Goal: Information Seeking & Learning: Learn about a topic

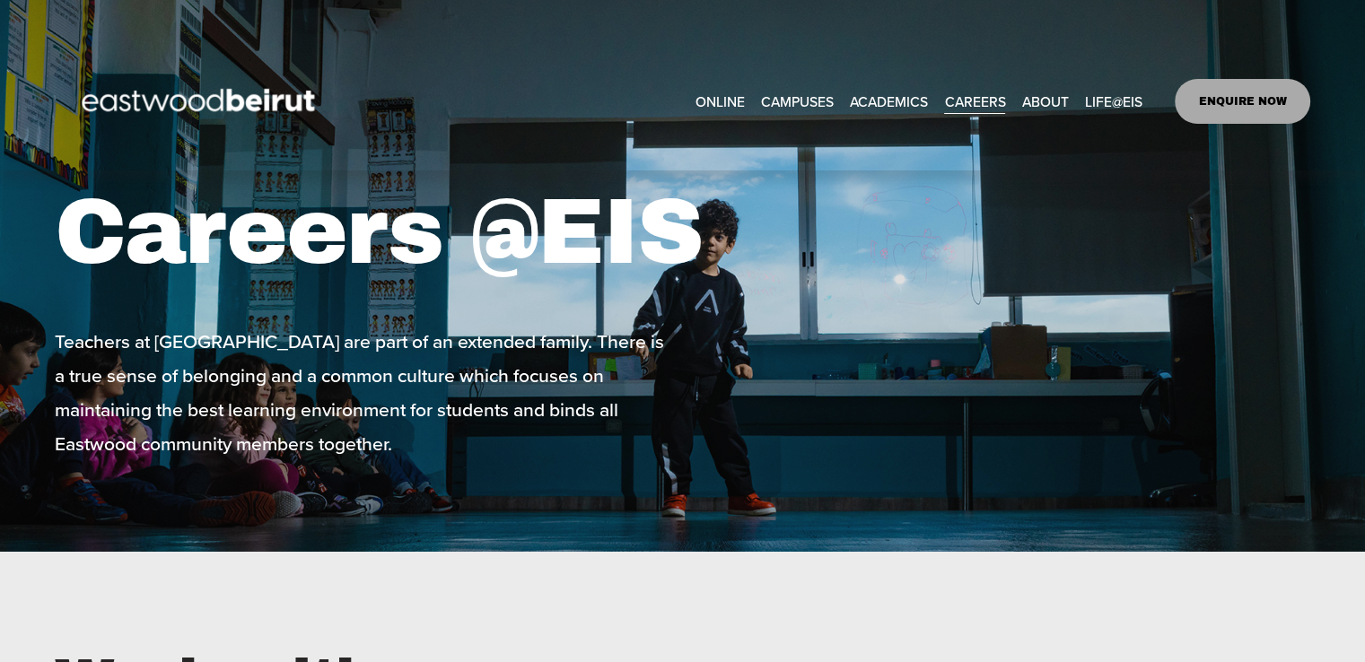
click at [970, 95] on link "CAREERS" at bounding box center [974, 101] width 61 height 28
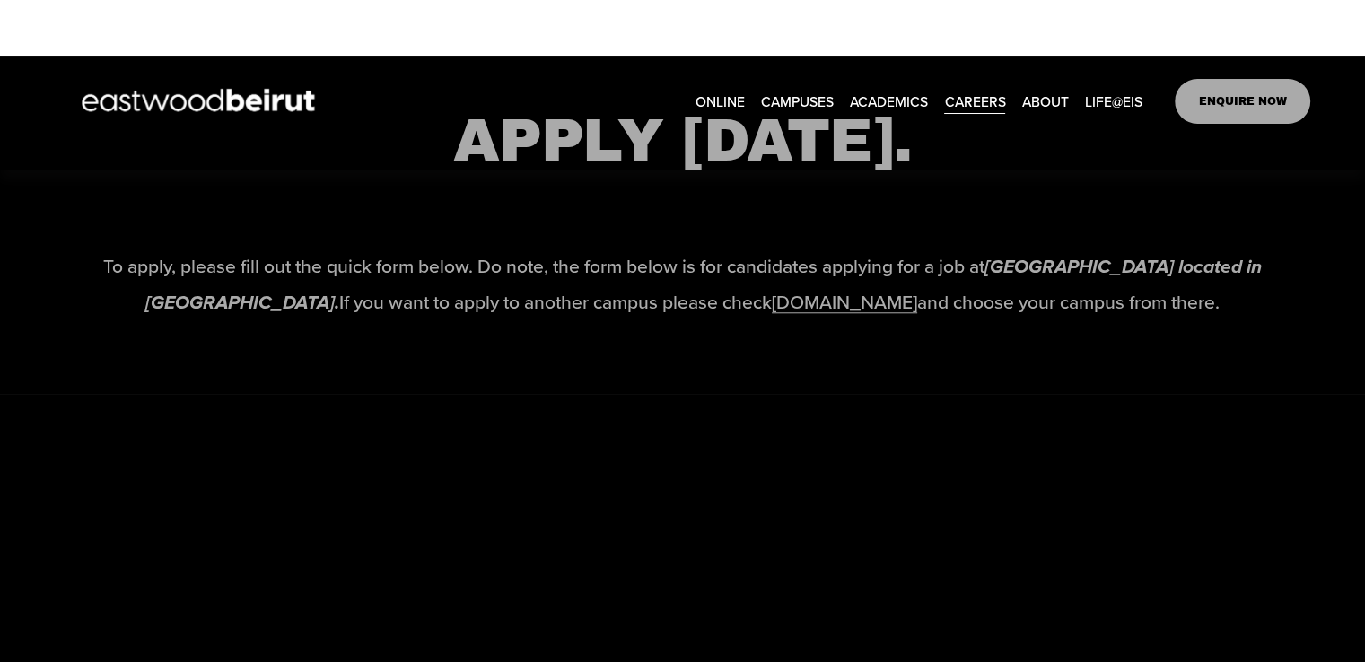
scroll to position [1705, 0]
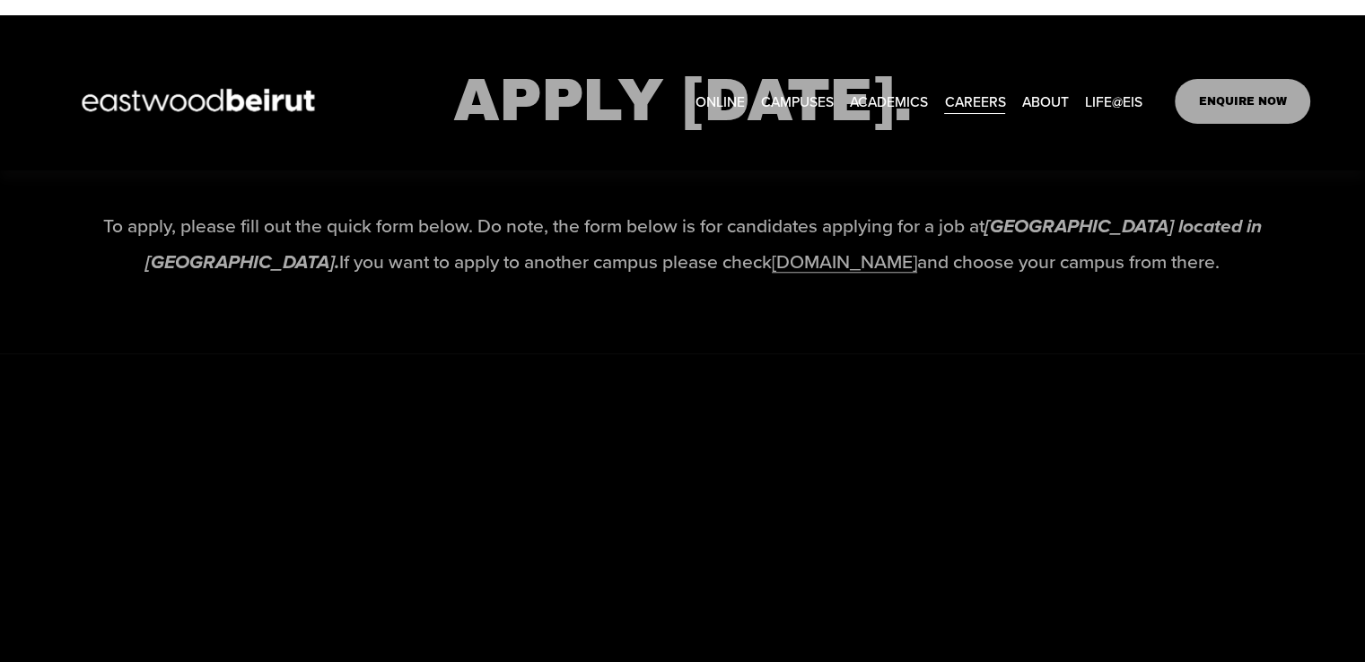
click at [797, 275] on link "[DOMAIN_NAME]" at bounding box center [844, 261] width 145 height 27
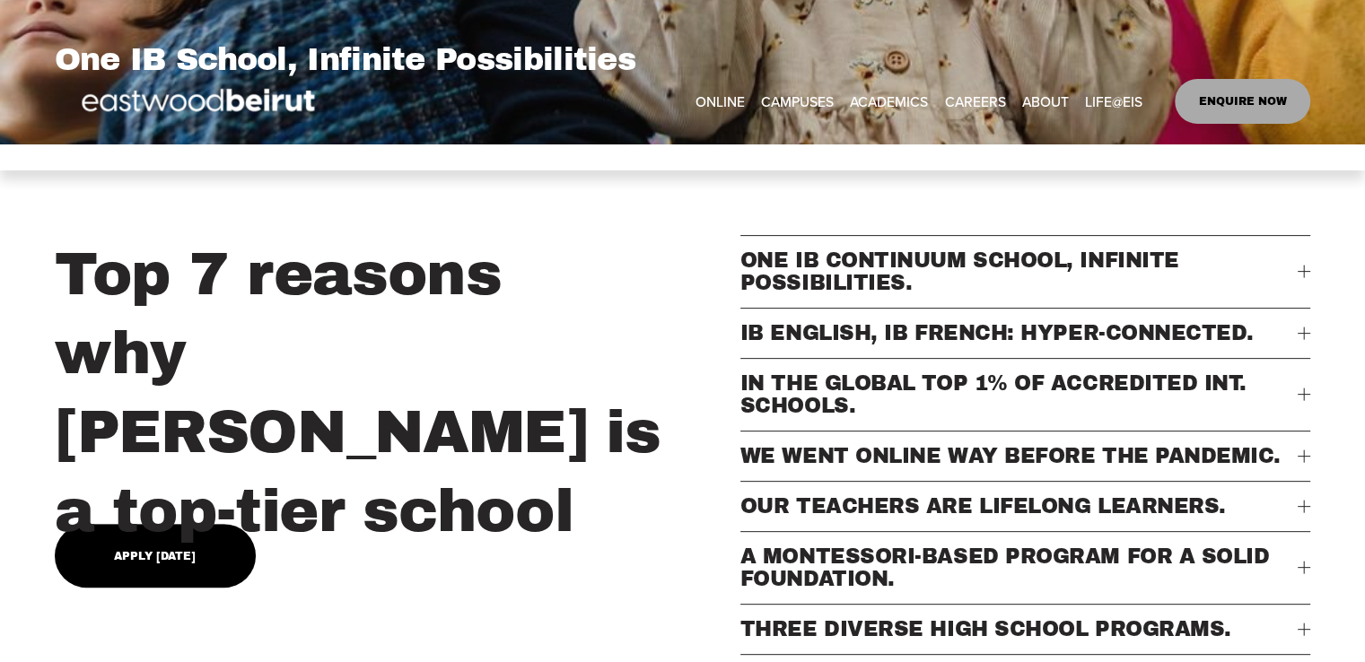
scroll to position [628, 0]
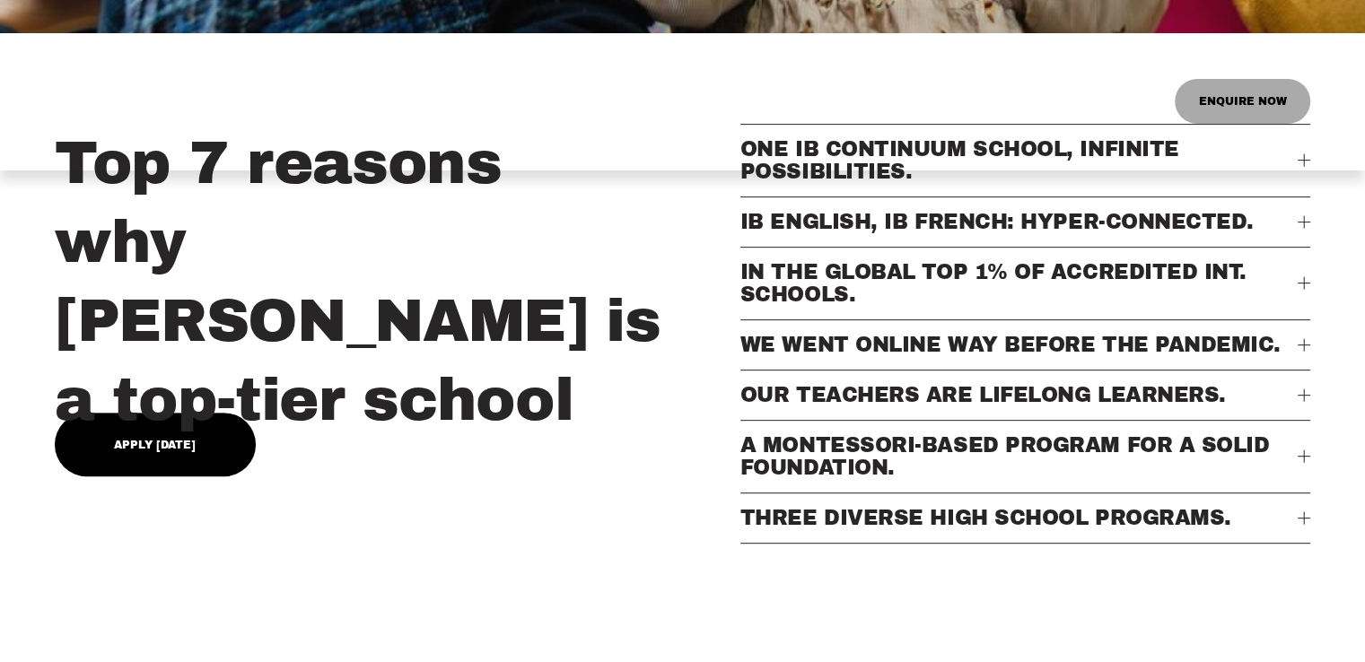
click at [176, 413] on div "Top 7 reasons why Eastwood is a top-tier school" at bounding box center [393, 282] width 676 height 317
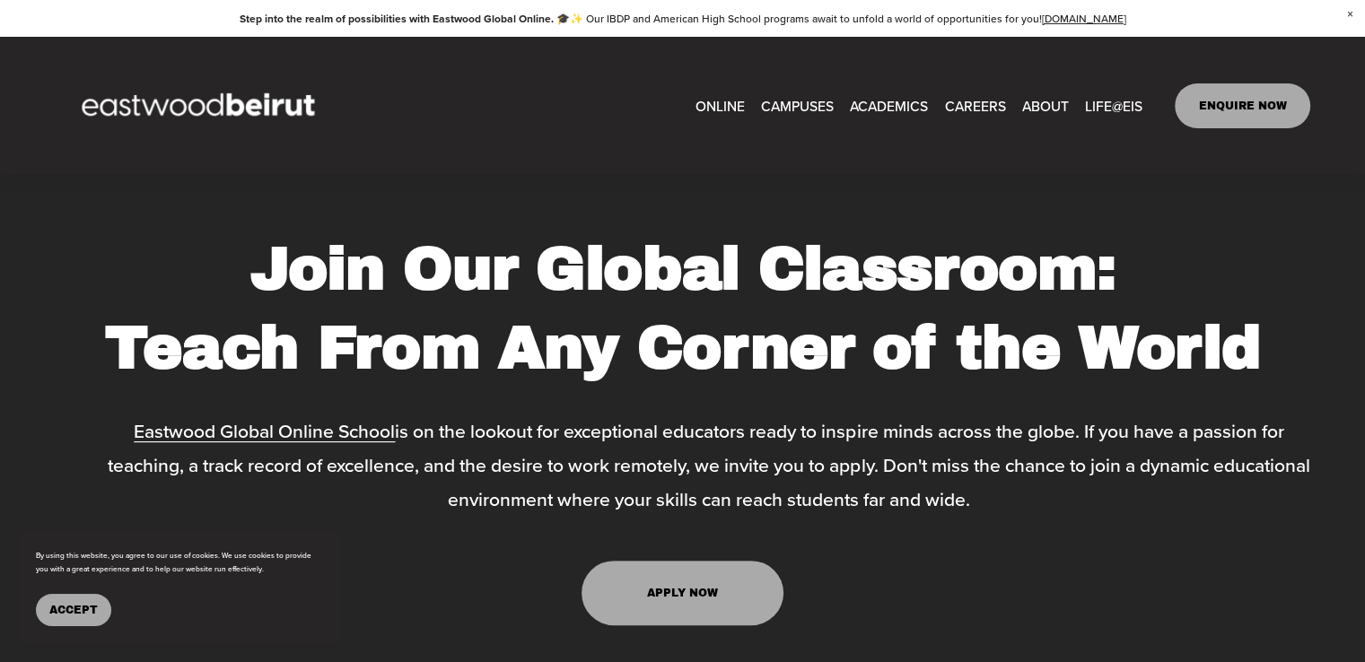
scroll to position [7040, 0]
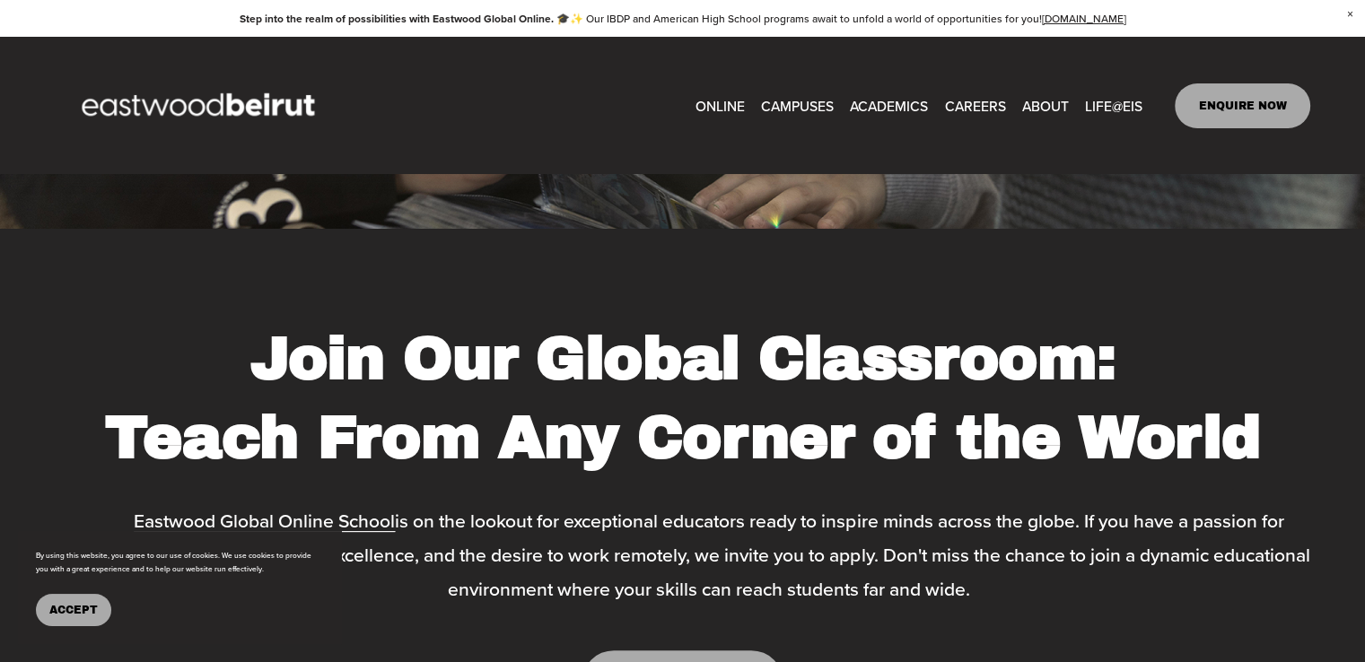
click at [963, 101] on link "CAREERS" at bounding box center [974, 106] width 61 height 28
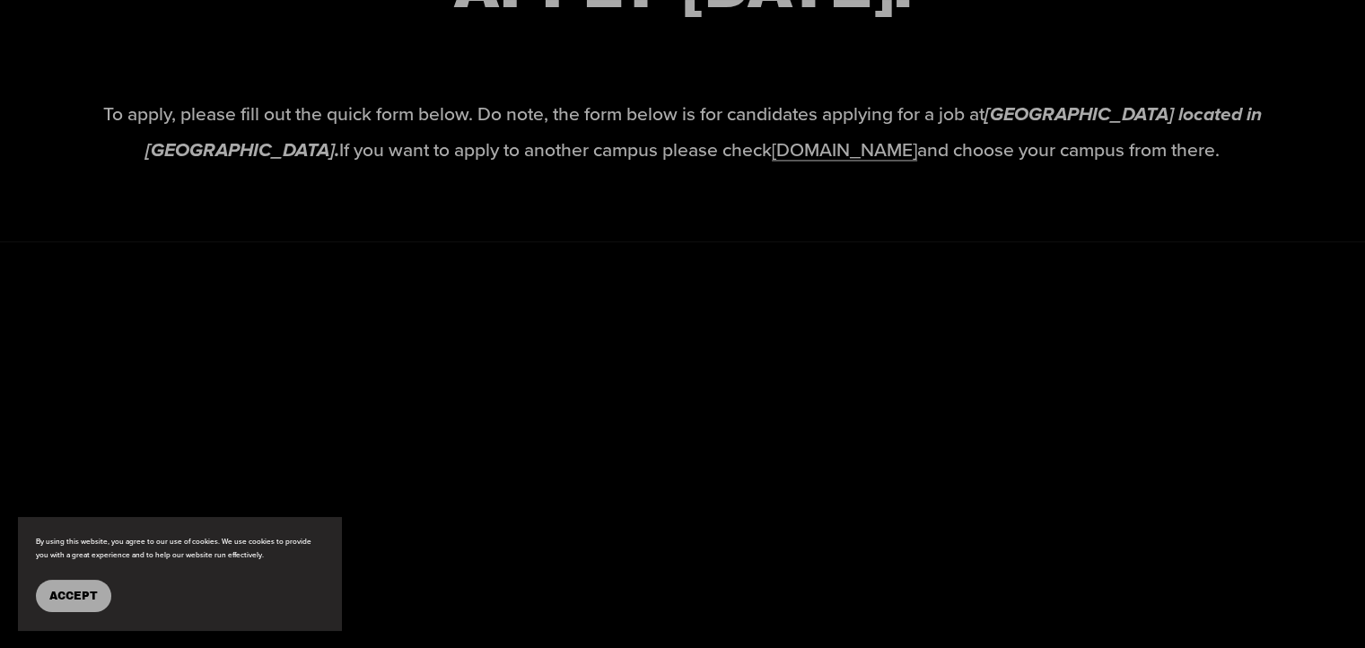
scroll to position [2962, 0]
